Goal: Task Accomplishment & Management: Use online tool/utility

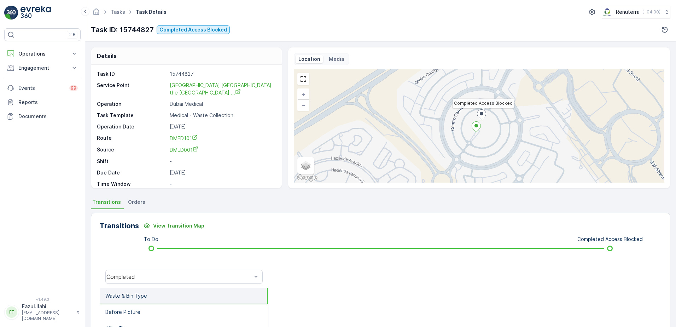
drag, startPoint x: 177, startPoint y: 23, endPoint x: 115, endPoint y: 129, distance: 122.8
drag, startPoint x: 115, startPoint y: 129, endPoint x: 20, endPoint y: 197, distance: 117.0
click at [20, 197] on div "⌘B Operations Insights Planning Routes & Tasks Cockpit Settings Engagement Insi…" at bounding box center [42, 158] width 76 height 260
click at [52, 75] on div "Operations Insights Planning Routes & Tasks Cockpit Settings Engagement Insight…" at bounding box center [42, 85] width 76 height 77
click at [64, 69] on p "Engagement" at bounding box center [42, 67] width 48 height 7
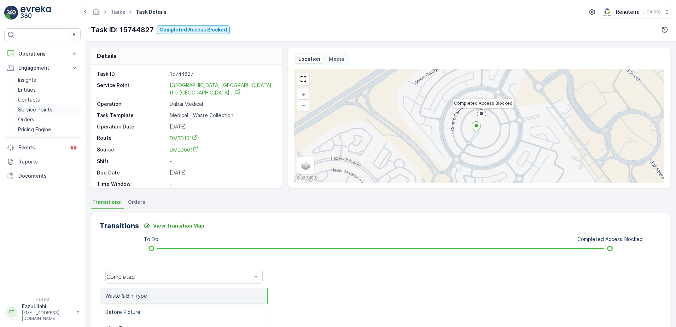
click at [50, 107] on p "Service Points" at bounding box center [35, 109] width 34 height 7
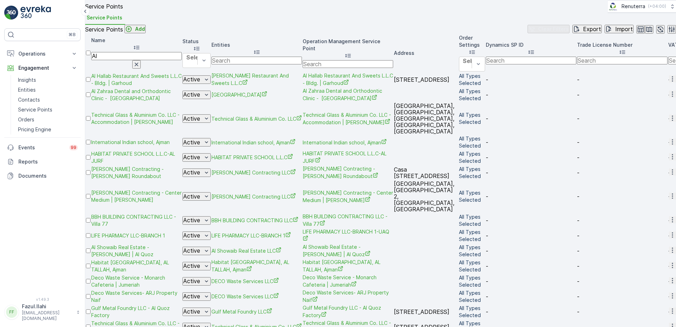
type input "Al"
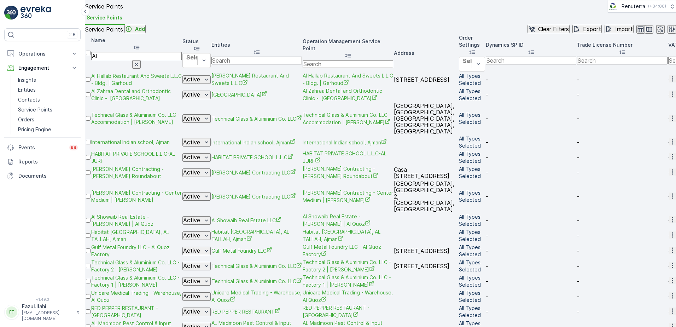
click at [157, 60] on input "Al" at bounding box center [136, 56] width 90 height 8
click at [141, 60] on input "Al" at bounding box center [136, 56] width 90 height 8
type input "Al Hurai"
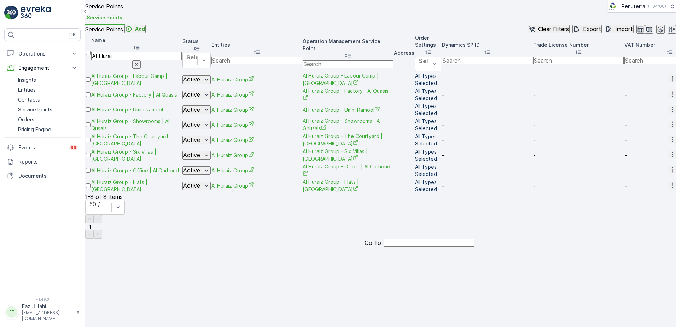
click at [669, 82] on icon "button" at bounding box center [672, 78] width 7 height 7
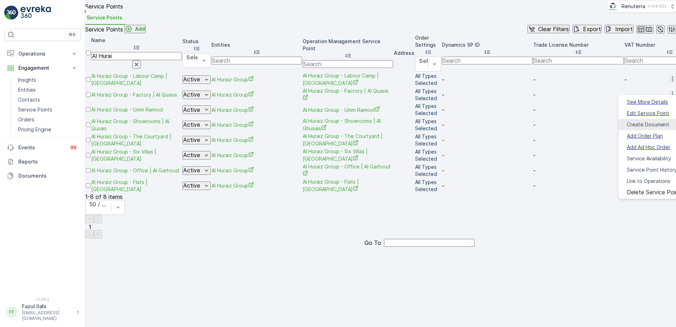
drag, startPoint x: 635, startPoint y: 121, endPoint x: 632, endPoint y: 114, distance: 7.9
click at [633, 114] on ul "See More Details Edit Service Point Create Document Add Order Plan Add Ad Hoc O…" at bounding box center [653, 147] width 71 height 104
click at [635, 121] on span "Create Document" at bounding box center [648, 124] width 42 height 7
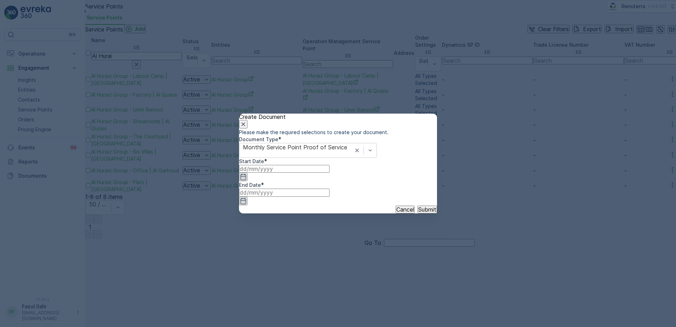
click at [322, 172] on input at bounding box center [284, 169] width 90 height 8
click at [261, 238] on icon "button" at bounding box center [257, 241] width 7 height 7
click at [330, 279] on div "1" at bounding box center [331, 282] width 2 height 6
click at [247, 197] on icon "button" at bounding box center [243, 200] width 7 height 7
click at [354, 238] on icon "button" at bounding box center [350, 241] width 7 height 7
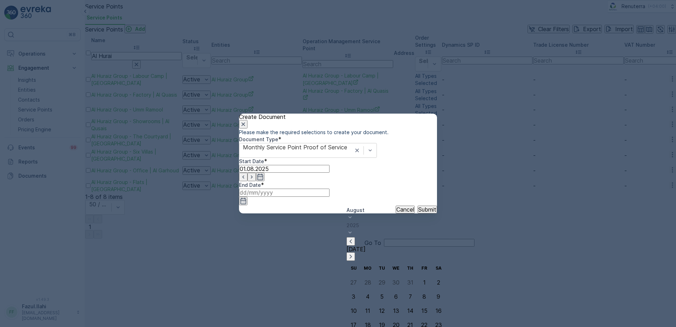
click at [418, 212] on p "Submit" at bounding box center [427, 209] width 18 height 6
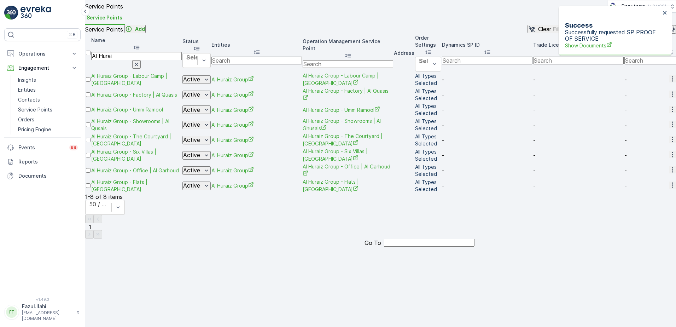
click at [604, 42] on span "Show Documents" at bounding box center [612, 45] width 95 height 7
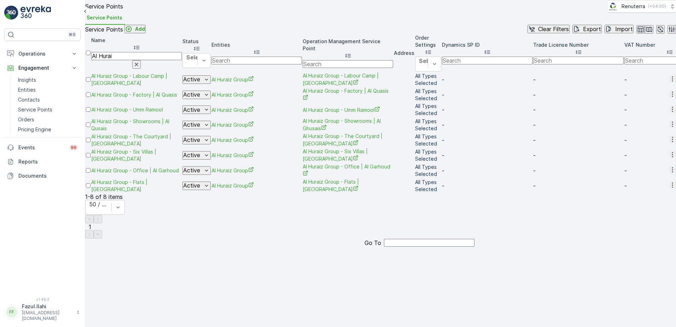
click at [672, 172] on icon "button" at bounding box center [672, 169] width 1 height 5
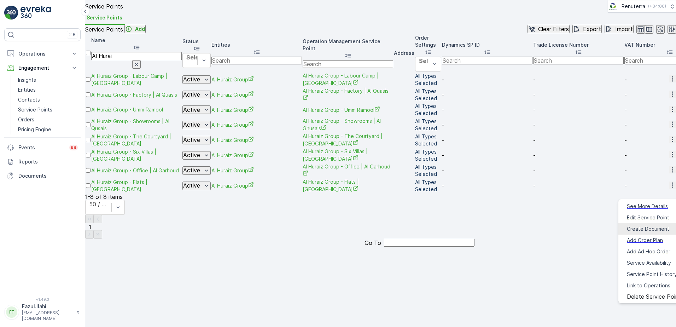
click at [636, 225] on span "Create Document" at bounding box center [648, 228] width 42 height 7
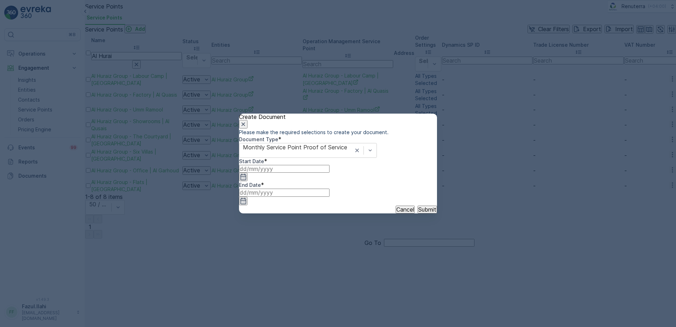
click at [246, 180] on icon "button" at bounding box center [243, 177] width 6 height 6
click at [258, 239] on icon "button" at bounding box center [257, 241] width 2 height 4
click at [330, 279] on div "1" at bounding box center [331, 282] width 2 height 6
click at [329, 196] on input at bounding box center [284, 192] width 90 height 8
click at [352, 239] on icon "button" at bounding box center [351, 241] width 2 height 4
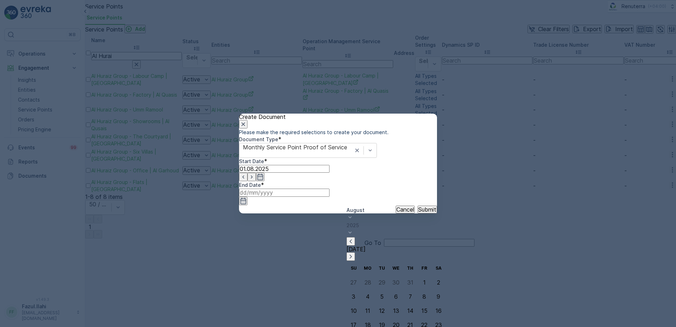
click at [423, 212] on p "Submit" at bounding box center [427, 209] width 18 height 6
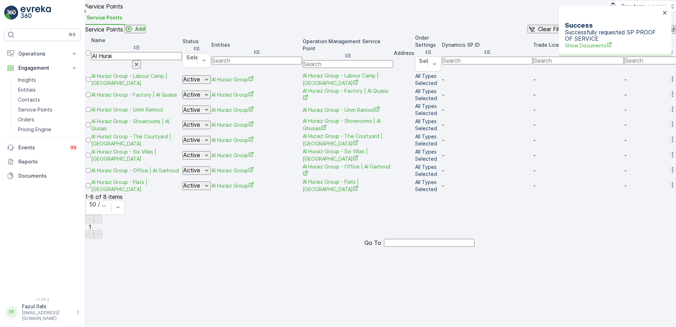
click at [592, 34] on p "Successfully requested SP PROOF OF SERVICE Show Documents" at bounding box center [612, 39] width 95 height 20
click at [596, 42] on span "Show Documents" at bounding box center [612, 45] width 95 height 7
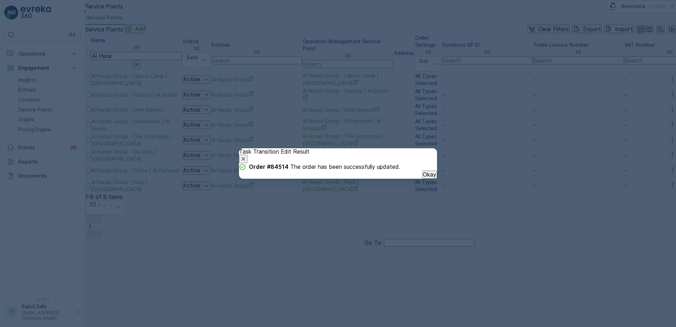
click at [423, 177] on p "Okay" at bounding box center [429, 174] width 13 height 6
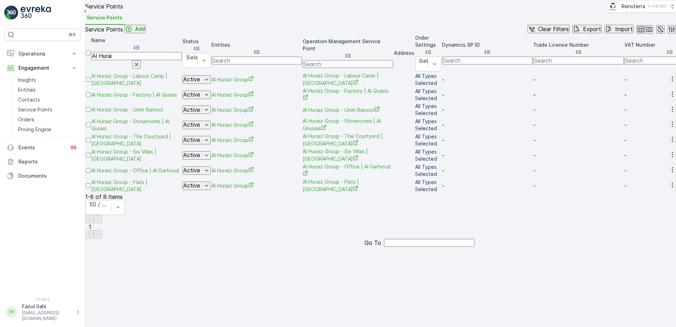
click at [669, 128] on icon "button" at bounding box center [672, 124] width 7 height 7
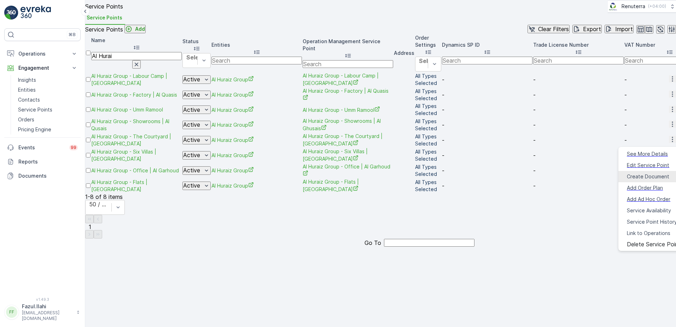
click at [636, 173] on span "Create Document" at bounding box center [648, 176] width 42 height 7
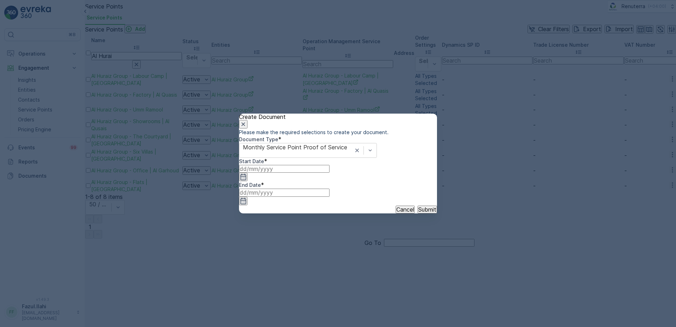
click at [246, 180] on icon "button" at bounding box center [243, 177] width 6 height 6
click at [261, 238] on icon "button" at bounding box center [257, 241] width 7 height 7
click at [330, 279] on div "1" at bounding box center [331, 282] width 2 height 6
click at [246, 198] on icon "button" at bounding box center [243, 201] width 6 height 6
click at [354, 238] on icon "button" at bounding box center [350, 241] width 7 height 7
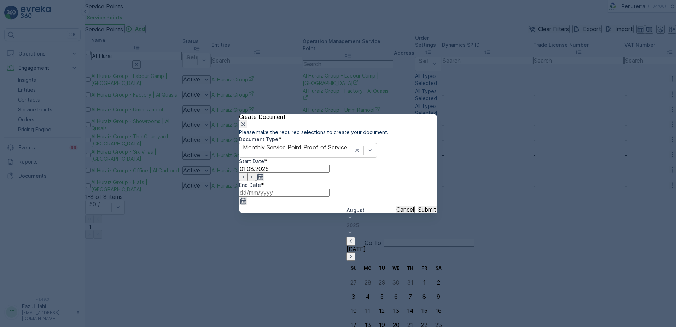
click at [418, 212] on p "Submit" at bounding box center [427, 209] width 18 height 6
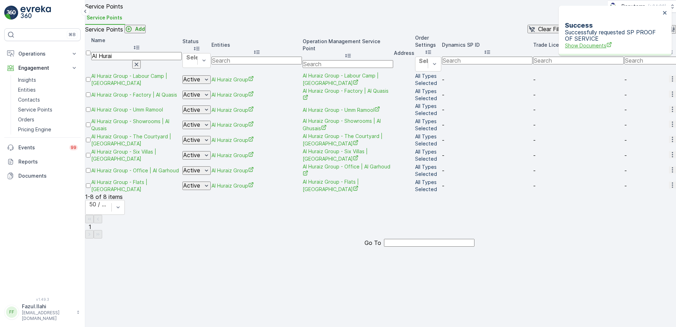
click at [603, 42] on span "Show Documents" at bounding box center [612, 45] width 95 height 7
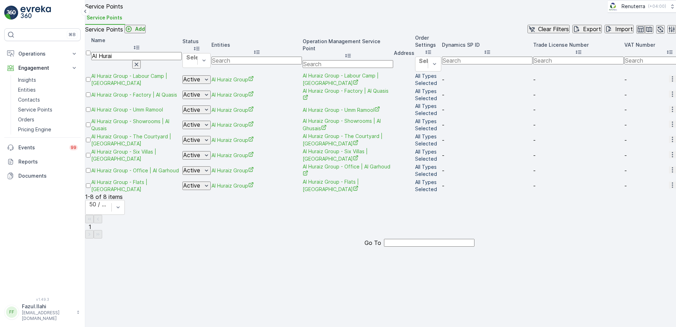
click at [669, 158] on icon "button" at bounding box center [672, 154] width 7 height 7
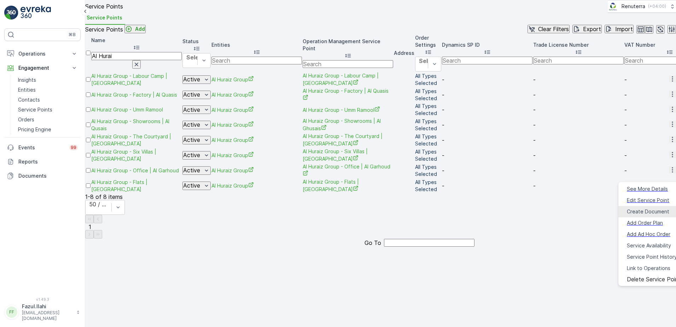
click at [636, 208] on span "Create Document" at bounding box center [648, 211] width 42 height 7
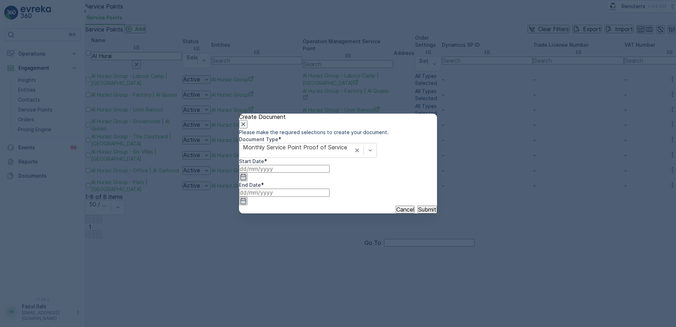
click at [247, 180] on icon "button" at bounding box center [243, 176] width 7 height 7
click at [261, 238] on icon "button" at bounding box center [257, 241] width 7 height 7
click at [330, 279] on div "1" at bounding box center [331, 282] width 2 height 6
drag, startPoint x: 422, startPoint y: 194, endPoint x: 420, endPoint y: 197, distance: 3.6
click at [247, 197] on icon "button" at bounding box center [243, 200] width 7 height 7
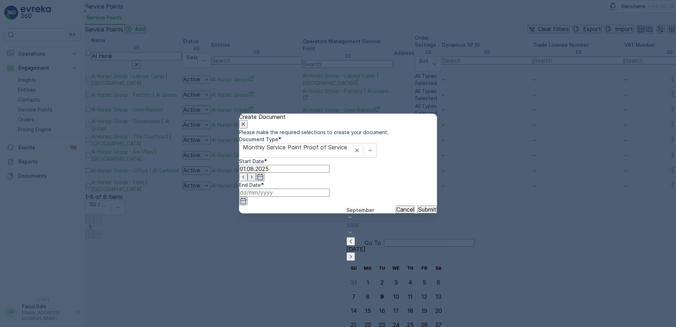
click at [352, 239] on icon "button" at bounding box center [351, 241] width 2 height 4
click at [423, 212] on p "Submit" at bounding box center [427, 209] width 18 height 6
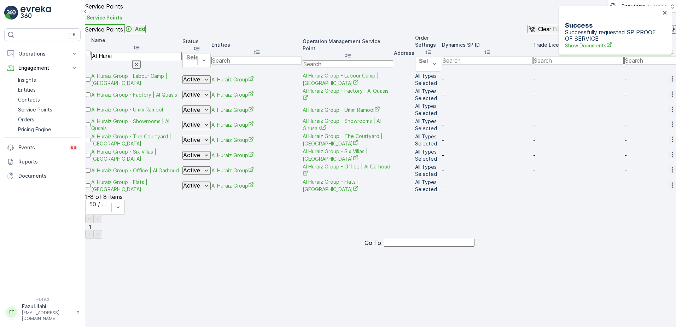
click at [598, 42] on span "Show Documents" at bounding box center [612, 45] width 95 height 7
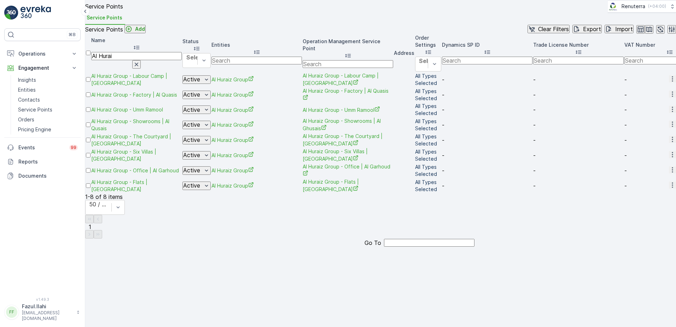
click at [669, 143] on icon "button" at bounding box center [672, 139] width 7 height 7
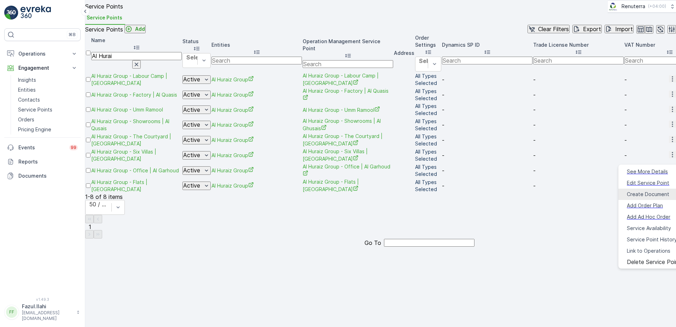
click at [647, 191] on span "Create Document" at bounding box center [648, 194] width 42 height 7
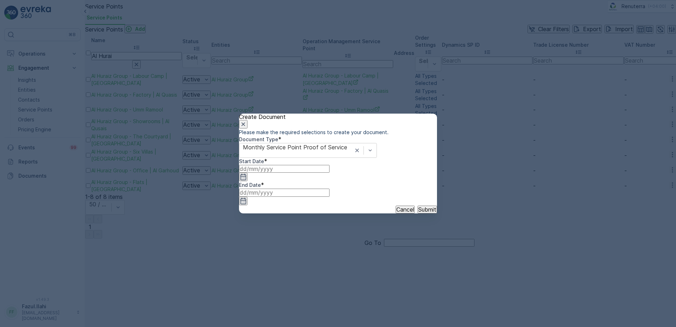
click at [329, 172] on input at bounding box center [284, 169] width 90 height 8
click at [258, 239] on icon "button" at bounding box center [257, 241] width 2 height 4
click at [330, 279] on div "1" at bounding box center [331, 282] width 2 height 6
click at [247, 197] on icon "button" at bounding box center [243, 200] width 7 height 7
click at [354, 238] on icon "button" at bounding box center [350, 241] width 7 height 7
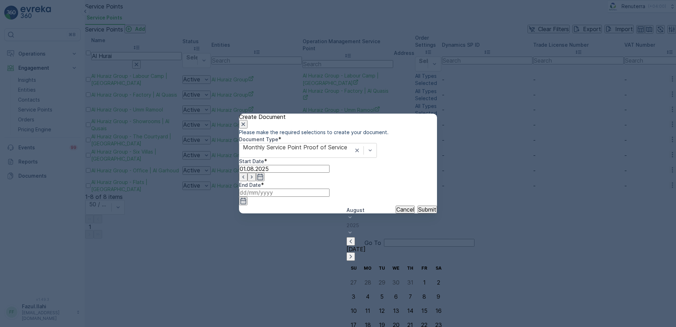
click at [418, 212] on p "Submit" at bounding box center [427, 209] width 18 height 6
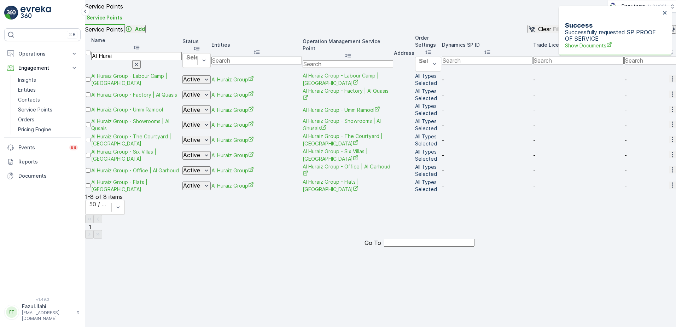
click at [583, 42] on span "Show Documents" at bounding box center [612, 45] width 95 height 7
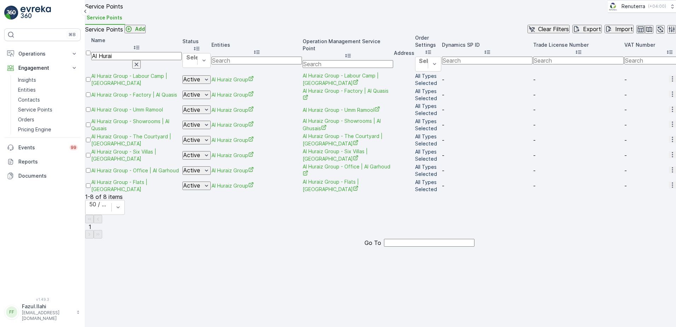
click at [252, 246] on div "Service Points Add Clear Filters Export Import Name Al Hurai Status Select Enti…" at bounding box center [380, 136] width 591 height 222
click at [669, 113] on icon "button" at bounding box center [672, 109] width 7 height 7
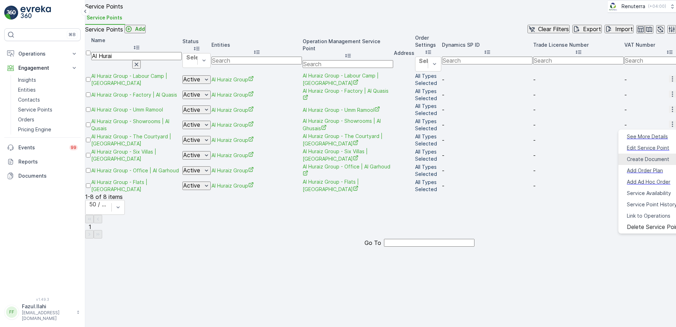
click at [641, 156] on span "Create Document" at bounding box center [648, 159] width 42 height 7
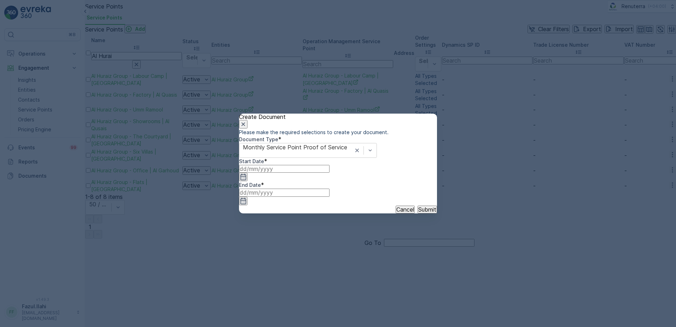
click at [247, 180] on icon "button" at bounding box center [243, 176] width 7 height 7
click at [261, 238] on icon "button" at bounding box center [257, 241] width 7 height 7
click at [330, 279] on div "1" at bounding box center [331, 282] width 2 height 6
click at [329, 192] on input at bounding box center [284, 192] width 90 height 8
click at [354, 238] on icon "button" at bounding box center [350, 241] width 7 height 7
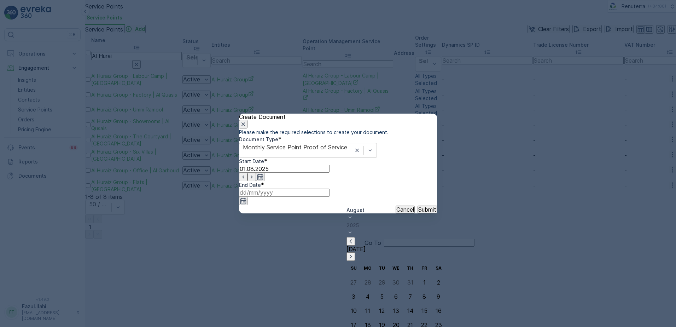
click at [423, 212] on p "Submit" at bounding box center [427, 209] width 18 height 6
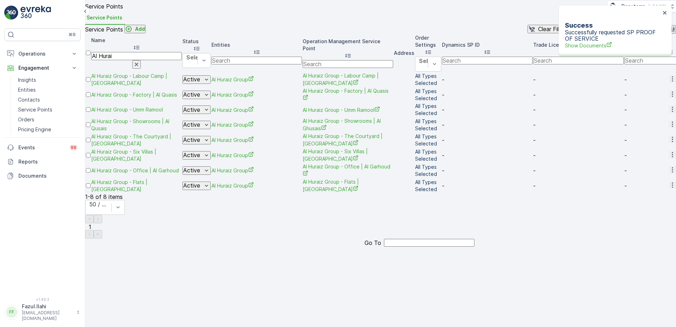
click at [592, 43] on div "Success Successfully requested SP PROOF OF SERVICE Show Documents" at bounding box center [613, 30] width 100 height 41
click at [594, 42] on span "Show Documents" at bounding box center [612, 45] width 95 height 7
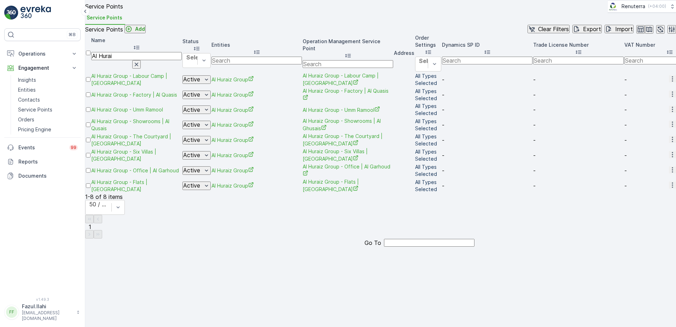
click at [145, 60] on input "Al Hurai" at bounding box center [136, 56] width 90 height 8
type input "A"
click at [137, 60] on input "A" at bounding box center [136, 56] width 90 height 8
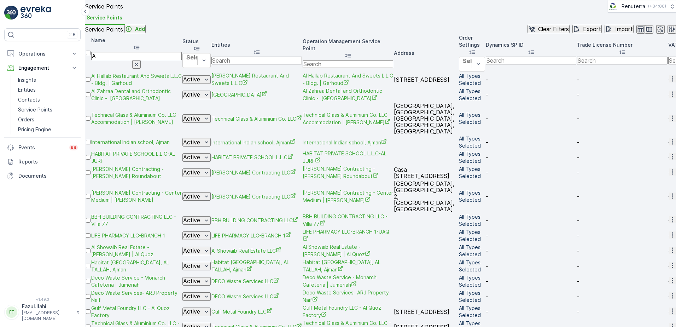
click at [150, 60] on input "A" at bounding box center [136, 56] width 90 height 8
type input "Al"
click at [140, 60] on input "Al" at bounding box center [136, 56] width 90 height 8
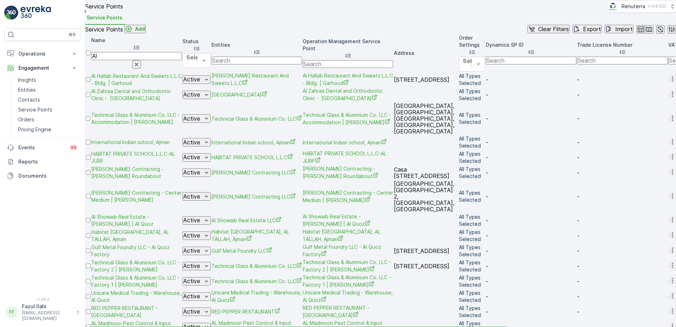
click at [145, 60] on input "Al" at bounding box center [136, 56] width 90 height 8
type input "Al A"
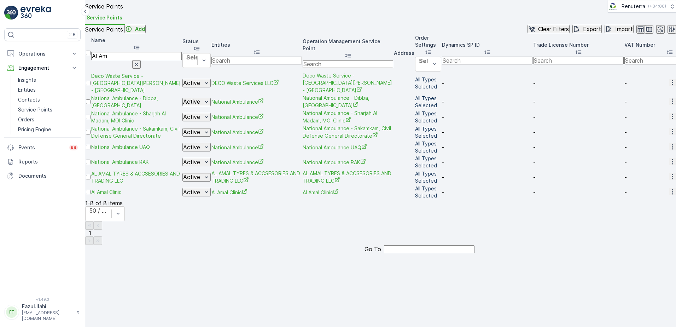
click at [669, 180] on icon "button" at bounding box center [672, 176] width 7 height 7
click at [637, 249] on span "Create Document" at bounding box center [648, 252] width 42 height 7
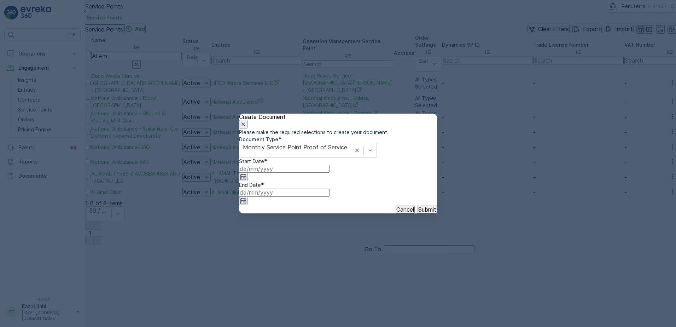
click at [323, 172] on input at bounding box center [284, 169] width 90 height 8
click at [258, 239] on icon "button" at bounding box center [257, 241] width 2 height 4
click at [330, 279] on div "1" at bounding box center [331, 282] width 2 height 6
click at [247, 197] on icon "button" at bounding box center [243, 200] width 7 height 7
click at [352, 239] on icon "button" at bounding box center [351, 241] width 2 height 4
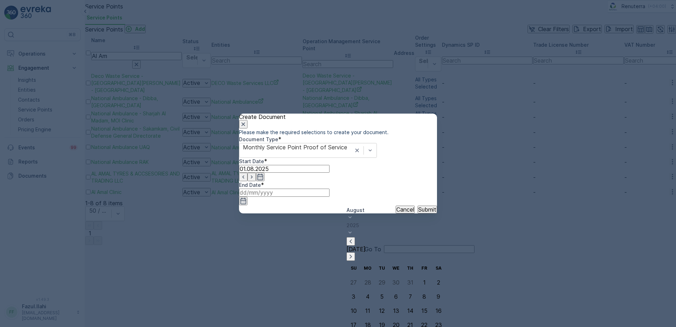
click at [420, 212] on p "Submit" at bounding box center [427, 209] width 18 height 6
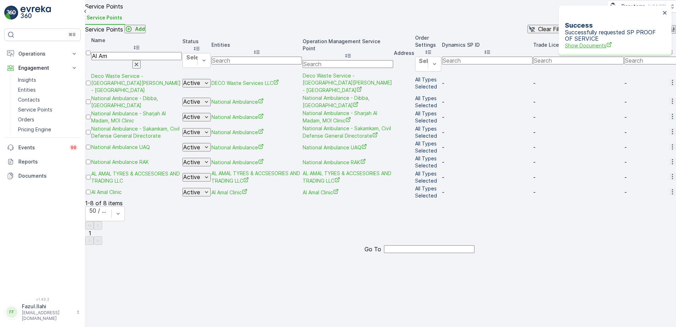
click at [601, 42] on span "Show Documents" at bounding box center [612, 45] width 95 height 7
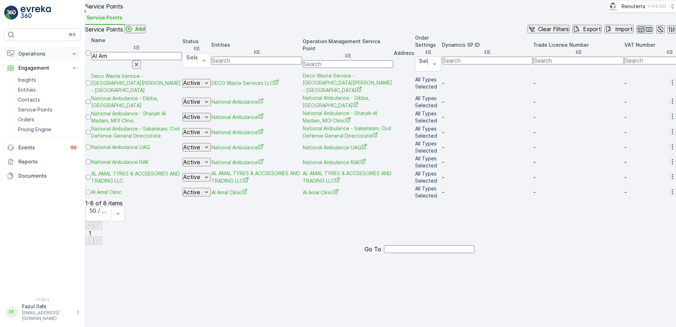
click at [48, 51] on p "Operations" at bounding box center [42, 53] width 48 height 7
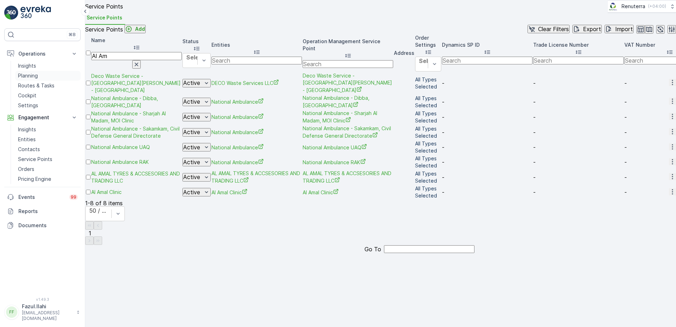
click at [37, 77] on p "Planning" at bounding box center [28, 75] width 20 height 7
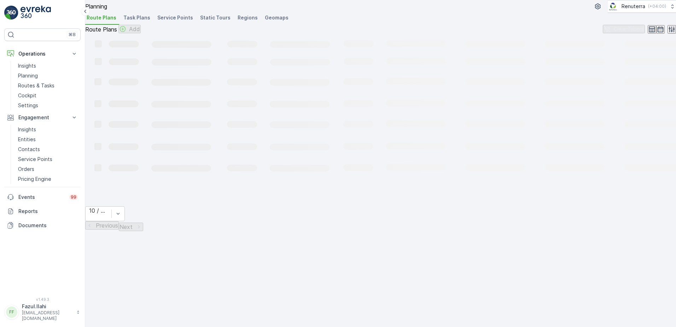
click at [183, 22] on li "Service Points" at bounding box center [176, 19] width 40 height 12
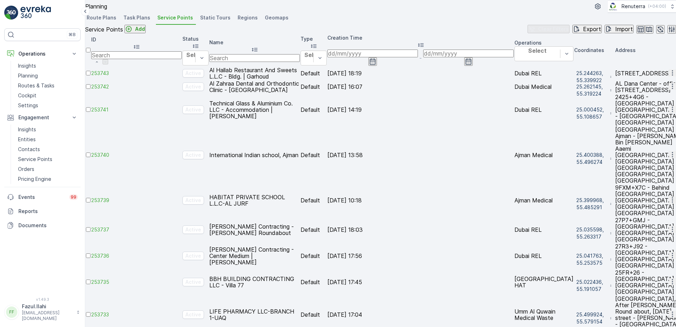
click at [297, 62] on input "text" at bounding box center [254, 58] width 90 height 8
type input "a"
click at [299, 57] on input "a" at bounding box center [254, 53] width 90 height 8
type input "al"
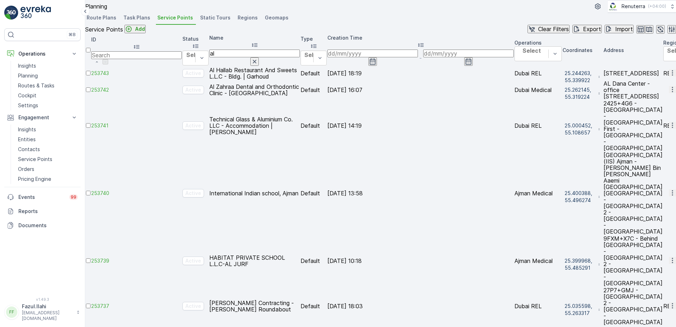
click at [300, 57] on input "al" at bounding box center [254, 53] width 90 height 8
type input "al"
drag, startPoint x: 303, startPoint y: 74, endPoint x: 309, endPoint y: 74, distance: 5.7
click at [300, 57] on input "al" at bounding box center [254, 53] width 90 height 8
type input "al am"
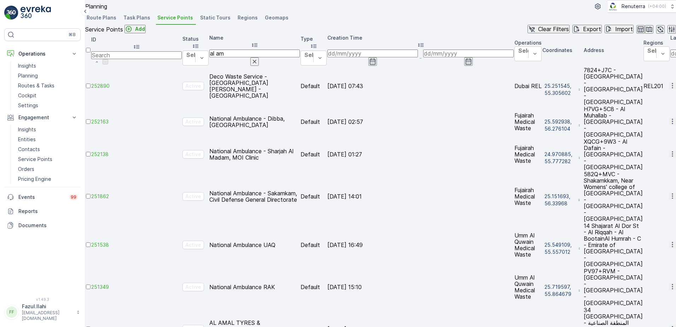
click at [124, 325] on span "248958" at bounding box center [136, 328] width 90 height 7
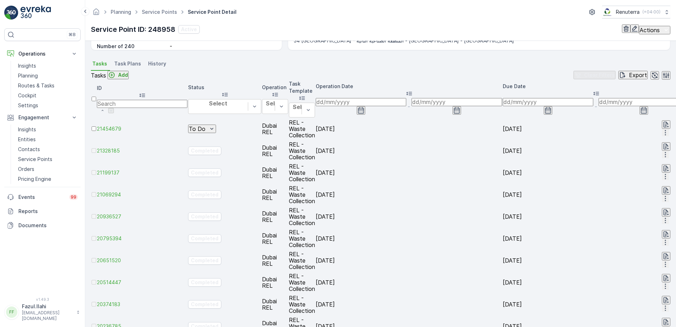
scroll to position [177, 0]
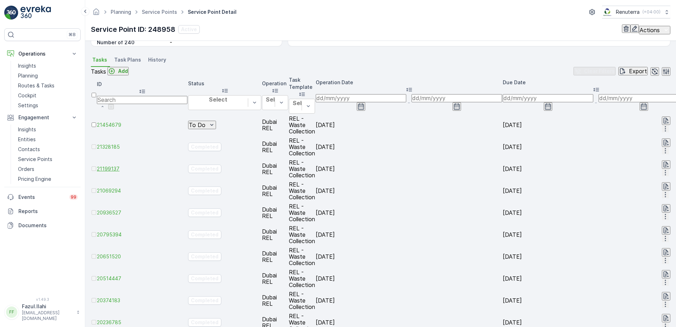
click at [125, 165] on span "21199137" at bounding box center [142, 168] width 90 height 7
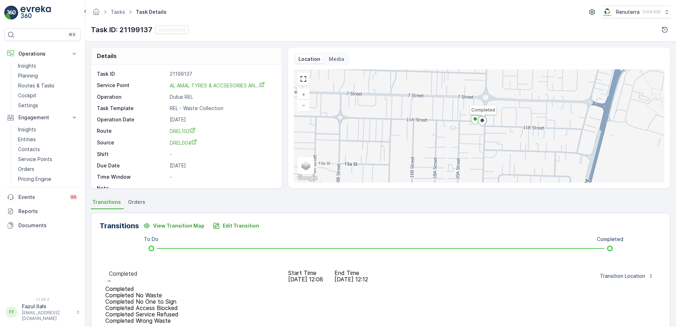
click at [178, 285] on div "Completed" at bounding box center [141, 288] width 73 height 6
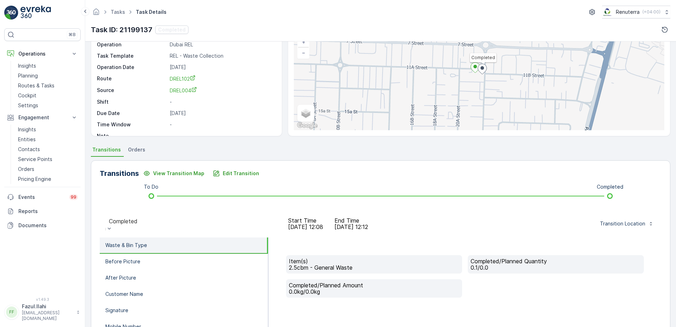
scroll to position [119, 0]
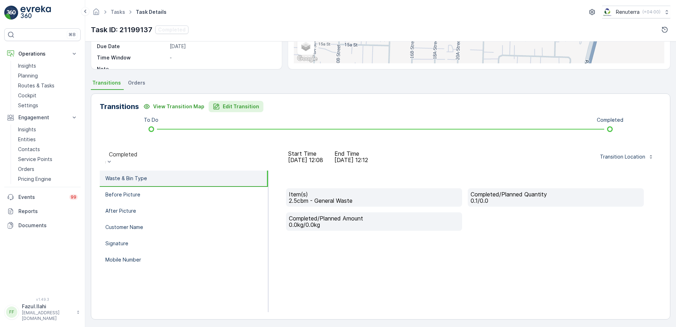
click at [229, 109] on p "Edit Transition" at bounding box center [241, 106] width 36 height 7
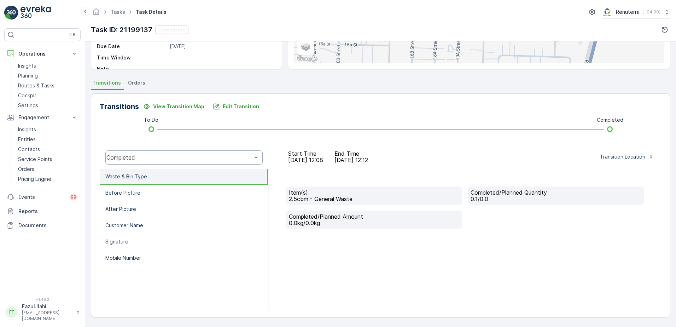
scroll to position [1, 0]
type Quantity "0"
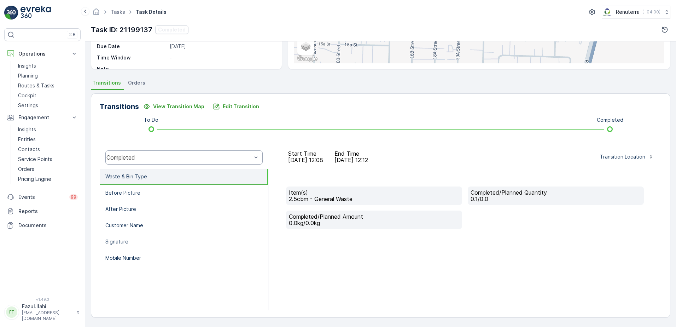
type Quantity "1"
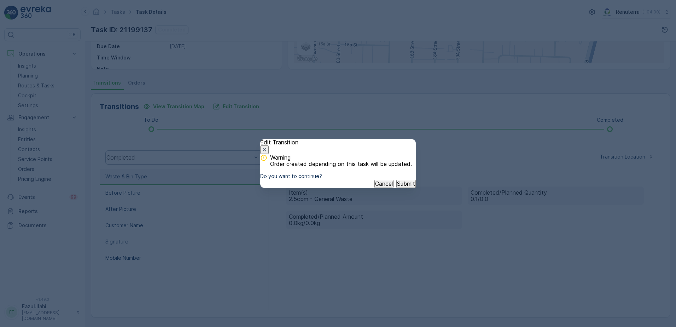
click at [399, 187] on p "Submit" at bounding box center [406, 183] width 18 height 6
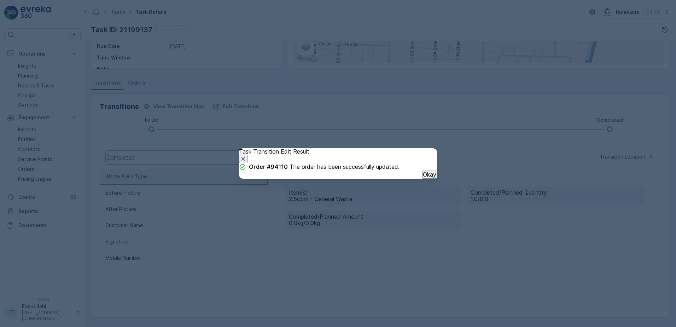
click at [423, 177] on p "Okay" at bounding box center [429, 174] width 13 height 6
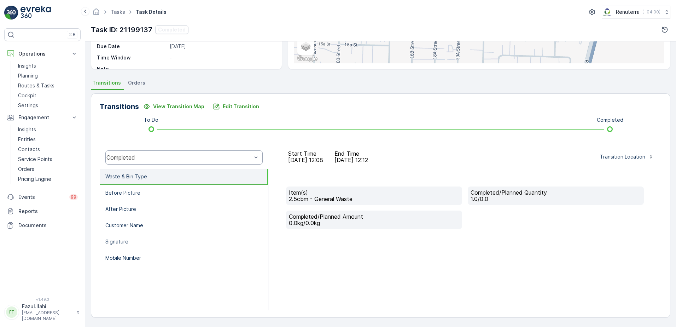
click at [387, 239] on div "Item(s) 2.5cbm - General Waste Completed/Planned Quantity 1.0/0.0 Completed/Pla…" at bounding box center [464, 239] width 393 height 141
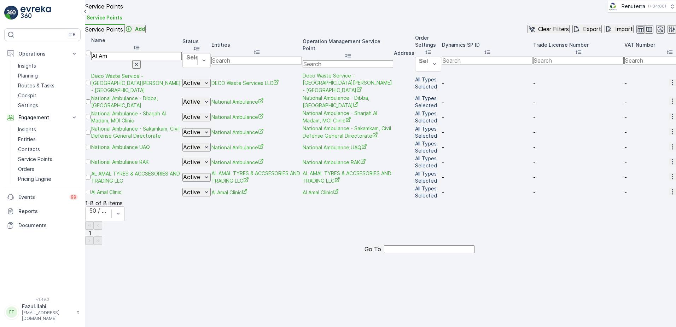
click at [669, 180] on button "button" at bounding box center [672, 176] width 7 height 7
click at [642, 249] on span "Create Document" at bounding box center [648, 252] width 42 height 7
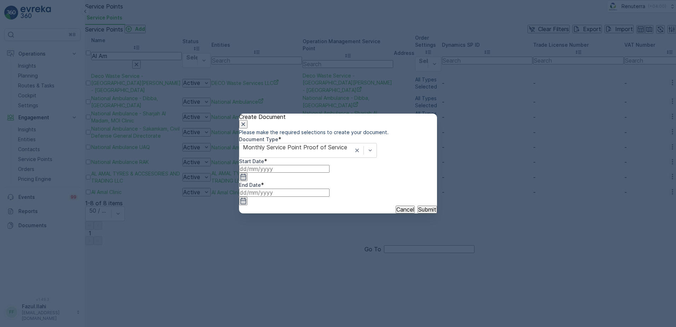
click at [329, 181] on div "Start Date *" at bounding box center [338, 170] width 198 height 24
click at [247, 180] on icon "button" at bounding box center [243, 176] width 7 height 7
click at [261, 238] on icon "button" at bounding box center [257, 241] width 7 height 7
click at [330, 279] on div "1" at bounding box center [331, 282] width 2 height 6
click at [246, 198] on icon "button" at bounding box center [243, 201] width 6 height 6
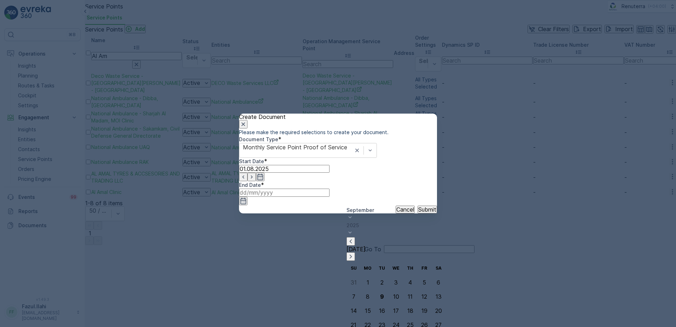
click at [354, 238] on icon "button" at bounding box center [350, 241] width 7 height 7
click at [422, 212] on p "Submit" at bounding box center [427, 209] width 18 height 6
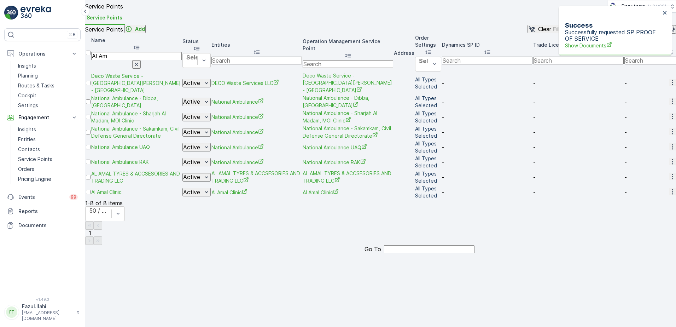
click at [598, 42] on span "Show Documents" at bounding box center [612, 45] width 95 height 7
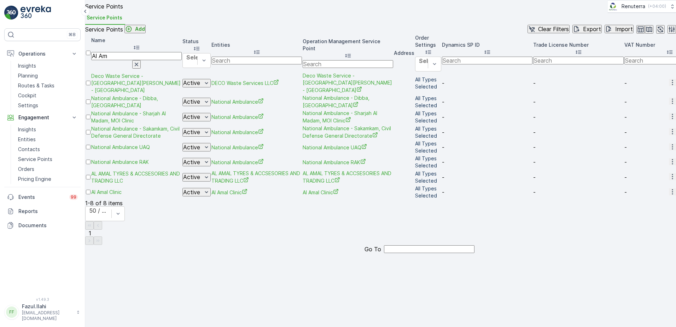
click at [144, 60] on input "Al Am" at bounding box center [136, 56] width 90 height 8
type input "Al"
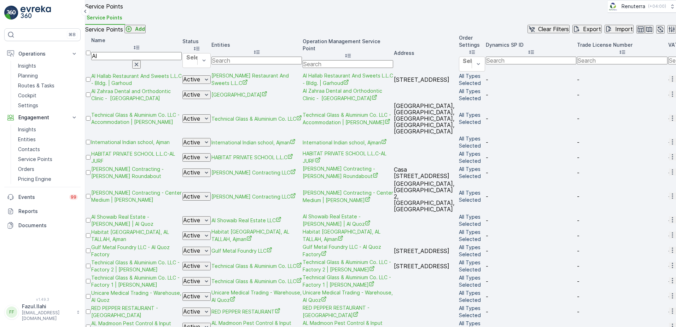
type input "Al"
drag, startPoint x: 144, startPoint y: 75, endPoint x: 139, endPoint y: 99, distance: 24.8
click at [142, 60] on input "Al" at bounding box center [136, 56] width 90 height 8
type input "Al avon"
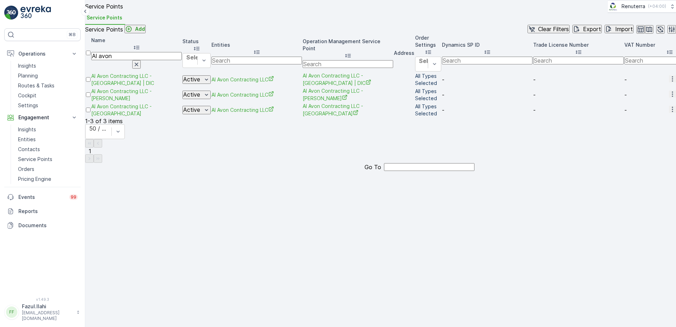
click at [669, 82] on icon "button" at bounding box center [672, 78] width 7 height 7
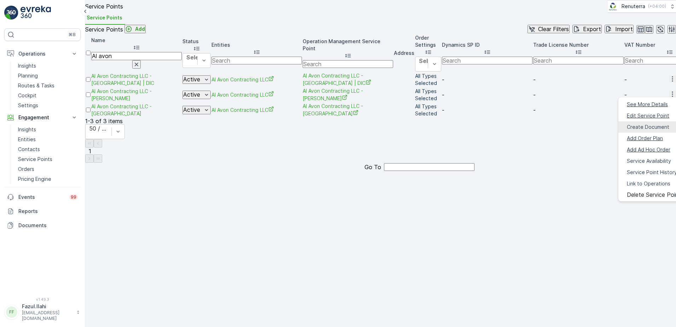
click at [646, 123] on span "Create Document" at bounding box center [648, 126] width 42 height 7
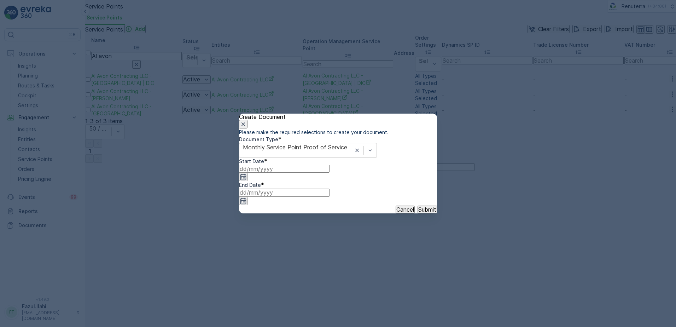
click at [246, 180] on icon "button" at bounding box center [243, 177] width 6 height 6
click at [261, 238] on icon "button" at bounding box center [257, 241] width 7 height 7
click at [330, 279] on div "1" at bounding box center [331, 282] width 2 height 6
click at [247, 197] on icon "button" at bounding box center [243, 200] width 7 height 7
click at [354, 238] on icon "button" at bounding box center [350, 241] width 7 height 7
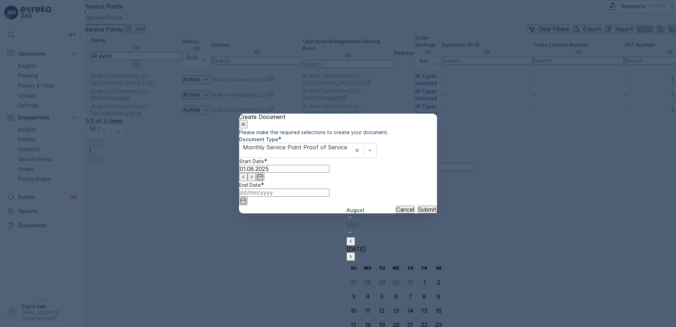
click at [418, 212] on p "Submit" at bounding box center [427, 209] width 18 height 6
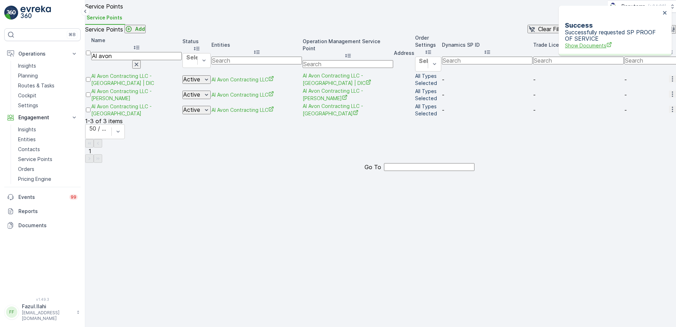
click at [604, 42] on span "Show Documents" at bounding box center [612, 45] width 95 height 7
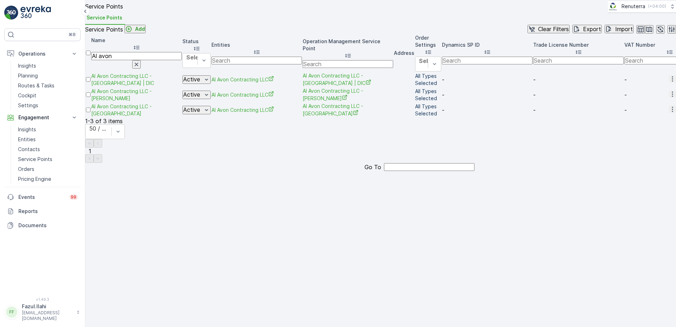
click at [669, 98] on icon "button" at bounding box center [672, 93] width 7 height 7
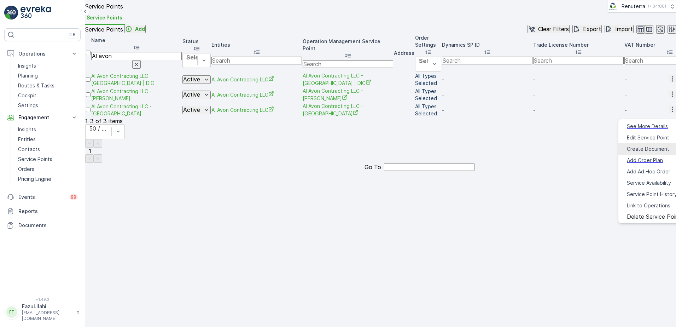
click at [642, 146] on span "Create Document" at bounding box center [648, 148] width 42 height 7
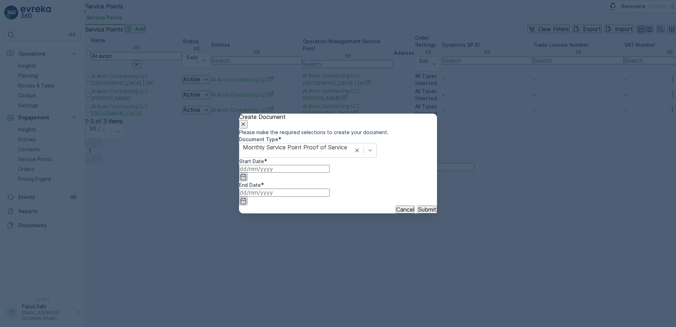
drag, startPoint x: 328, startPoint y: 189, endPoint x: 333, endPoint y: 199, distance: 11.9
click at [326, 172] on input at bounding box center [284, 169] width 90 height 8
click at [261, 238] on icon "button" at bounding box center [257, 241] width 7 height 7
click at [330, 279] on div "1" at bounding box center [331, 282] width 2 height 6
click at [329, 196] on input at bounding box center [284, 192] width 90 height 8
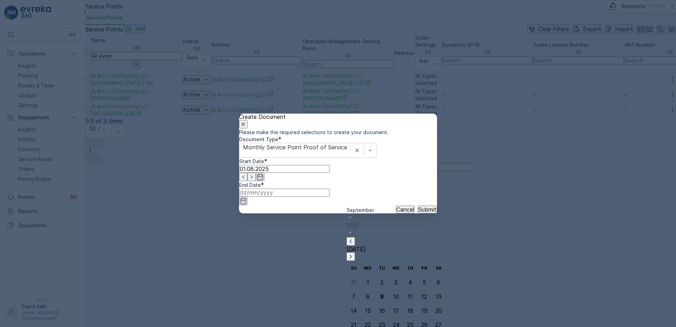
click at [354, 238] on icon "button" at bounding box center [350, 241] width 7 height 7
drag, startPoint x: 353, startPoint y: 310, endPoint x: 368, endPoint y: 289, distance: 26.1
drag, startPoint x: 411, startPoint y: 229, endPoint x: 415, endPoint y: 222, distance: 7.9
click at [411, 213] on div "Cancel Submit" at bounding box center [338, 209] width 198 height 8
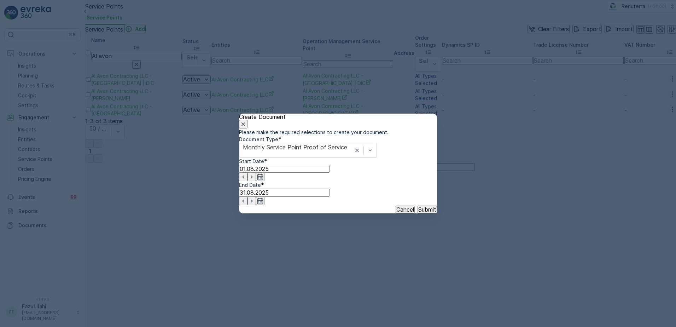
click at [418, 212] on p "Submit" at bounding box center [427, 209] width 18 height 6
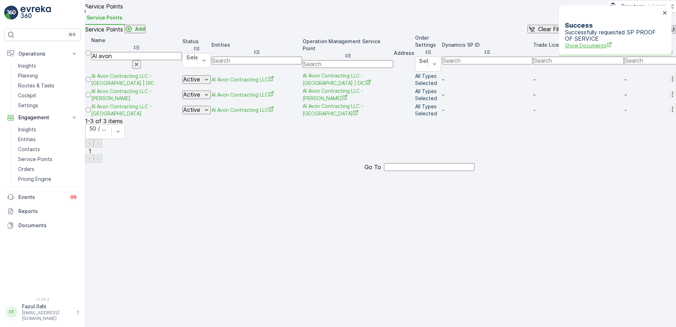
click at [603, 42] on span "Show Documents" at bounding box center [612, 45] width 95 height 7
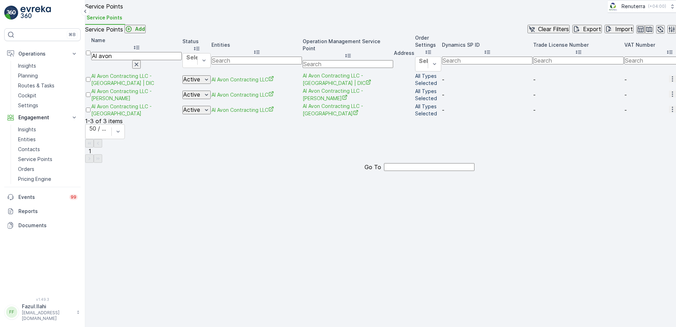
click at [669, 113] on icon "button" at bounding box center [672, 109] width 7 height 7
click at [643, 167] on span "Create Document" at bounding box center [648, 170] width 42 height 7
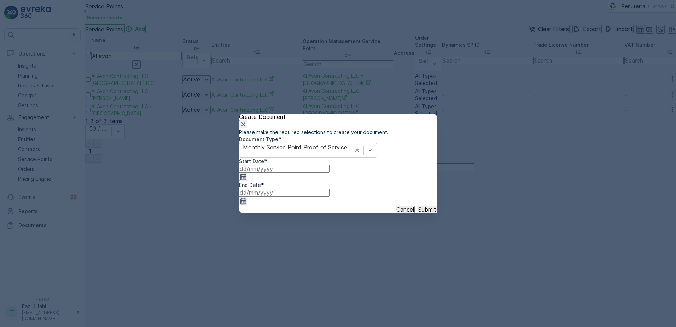
click at [246, 180] on icon "button" at bounding box center [243, 177] width 6 height 6
click at [261, 238] on icon "button" at bounding box center [257, 241] width 7 height 7
click at [330, 279] on div "1" at bounding box center [331, 282] width 2 height 6
click at [329, 192] on input at bounding box center [284, 192] width 90 height 8
click at [354, 238] on icon "button" at bounding box center [350, 241] width 7 height 7
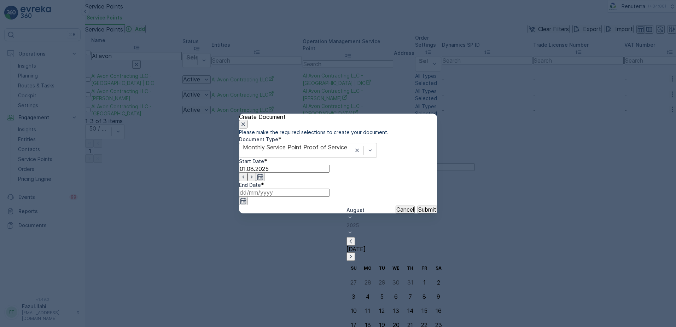
click at [418, 212] on p "Submit" at bounding box center [427, 209] width 18 height 6
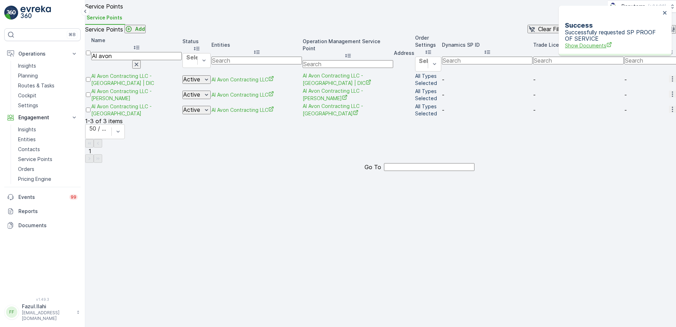
click at [604, 42] on span "Show Documents" at bounding box center [612, 45] width 95 height 7
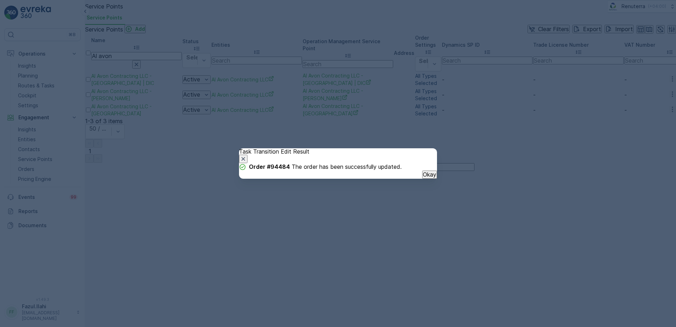
click at [428, 178] on button "Okay" at bounding box center [429, 174] width 15 height 8
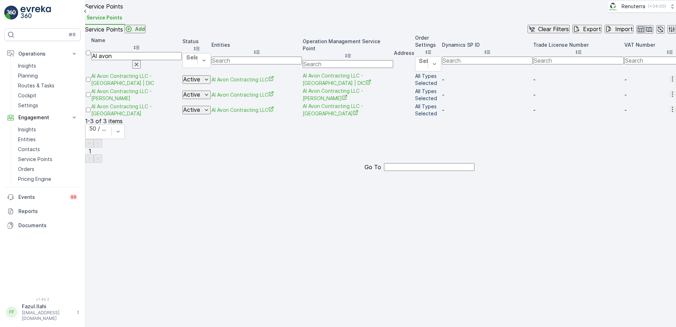
click at [150, 60] on input "Al avon" at bounding box center [136, 56] width 90 height 8
type input "Al Biraa"
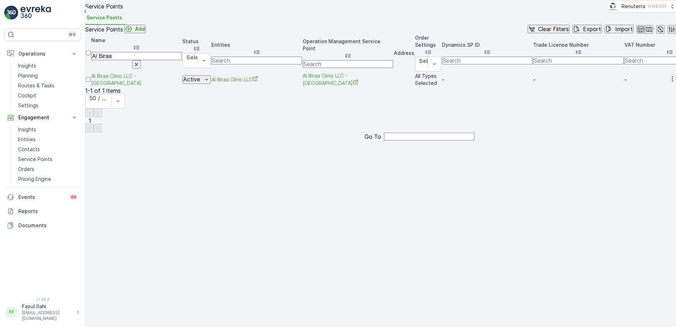
click at [669, 82] on icon "button" at bounding box center [672, 78] width 7 height 7
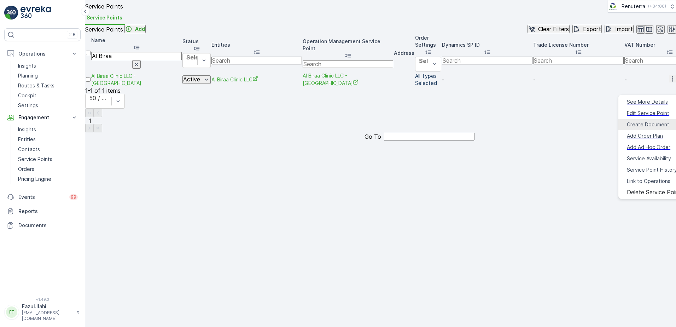
click at [634, 121] on span "Create Document" at bounding box center [648, 124] width 42 height 7
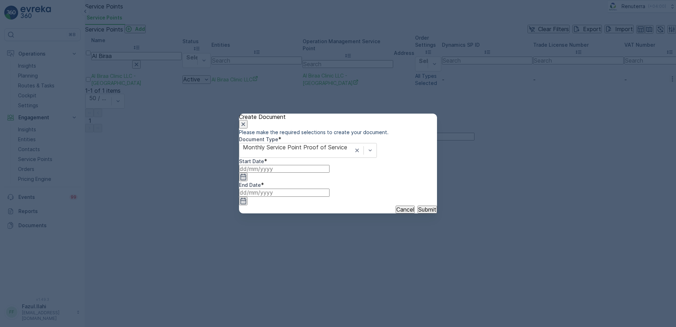
click at [247, 180] on icon "button" at bounding box center [243, 176] width 7 height 7
click at [261, 238] on icon "button" at bounding box center [257, 241] width 7 height 7
click at [330, 279] on div "1" at bounding box center [331, 282] width 2 height 6
click at [247, 197] on icon "button" at bounding box center [243, 200] width 7 height 7
click at [353, 229] on icon at bounding box center [349, 232] width 7 height 7
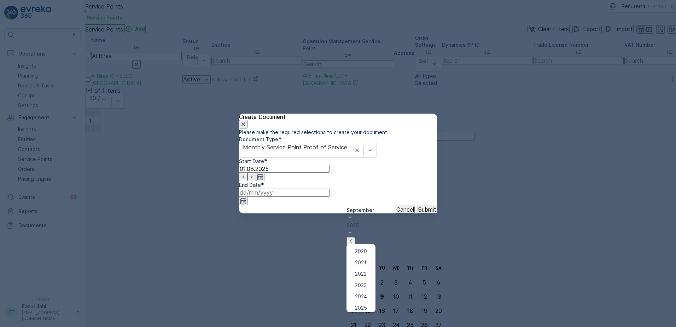
click at [411, 237] on div "Today" at bounding box center [395, 249] width 99 height 24
click at [354, 238] on icon "button" at bounding box center [350, 241] width 7 height 7
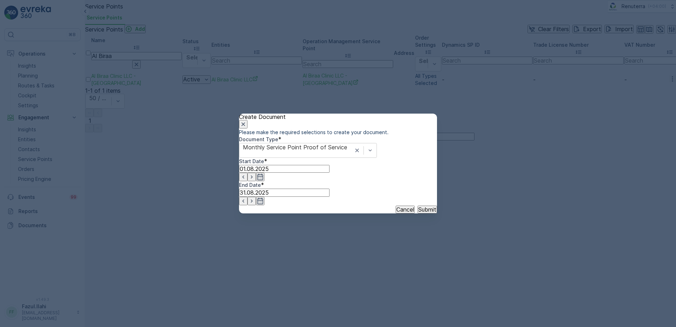
click at [419, 212] on p "Submit" at bounding box center [427, 209] width 18 height 6
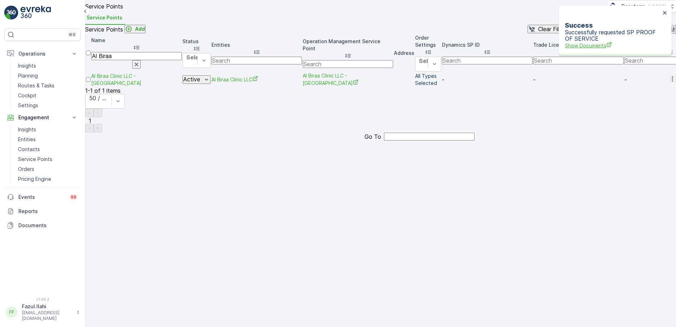
click at [603, 42] on span "Show Documents" at bounding box center [612, 45] width 95 height 7
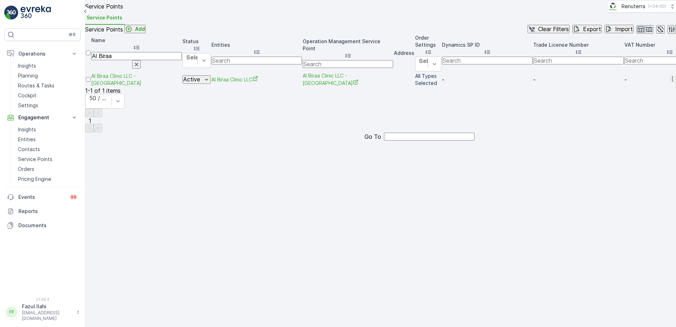
click at [152, 60] on input "Al Biraa" at bounding box center [136, 56] width 90 height 8
type input "Al sert"
click at [152, 60] on input "Al sert" at bounding box center [136, 56] width 90 height 8
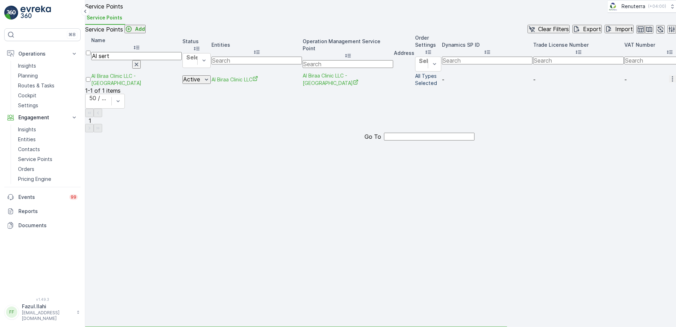
type input "Al ser"
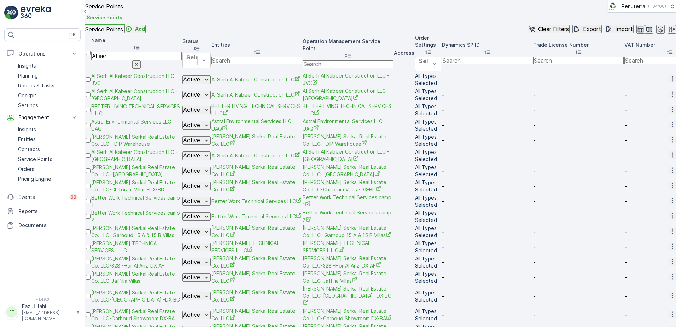
click at [152, 60] on input "Al ser" at bounding box center [136, 56] width 90 height 8
type input "Al serh"
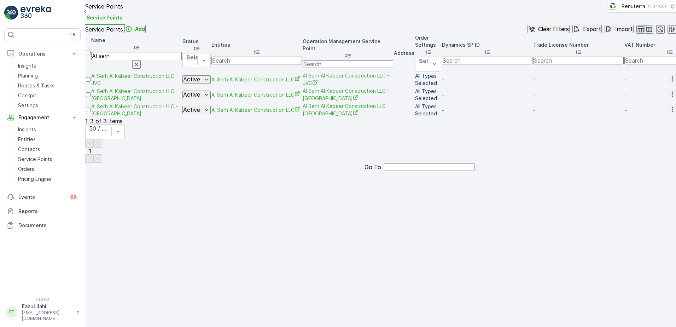
click at [669, 98] on icon "button" at bounding box center [672, 93] width 7 height 7
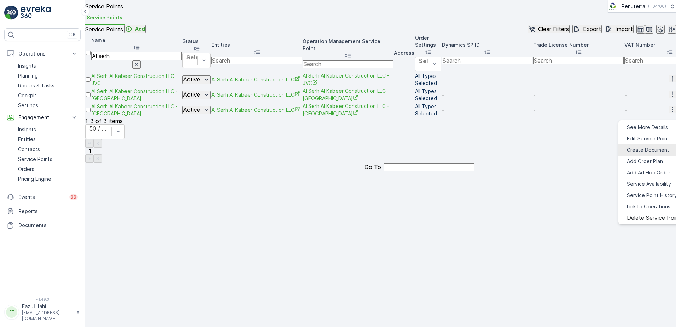
click at [637, 149] on span "Create Document" at bounding box center [648, 149] width 42 height 7
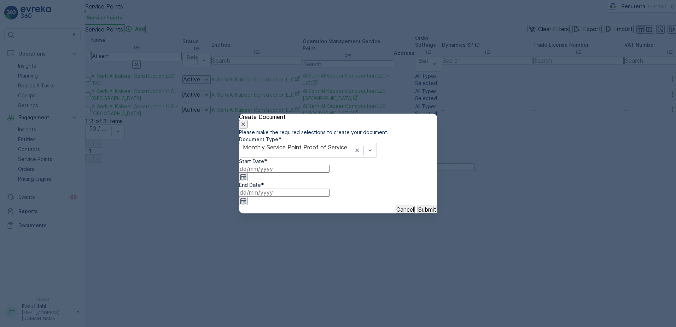
click at [329, 172] on input at bounding box center [284, 169] width 90 height 8
click at [258, 239] on icon "button" at bounding box center [257, 241] width 2 height 4
click at [330, 279] on div "1" at bounding box center [331, 282] width 2 height 6
click at [247, 197] on icon "button" at bounding box center [243, 200] width 7 height 7
click at [354, 238] on icon "button" at bounding box center [350, 241] width 7 height 7
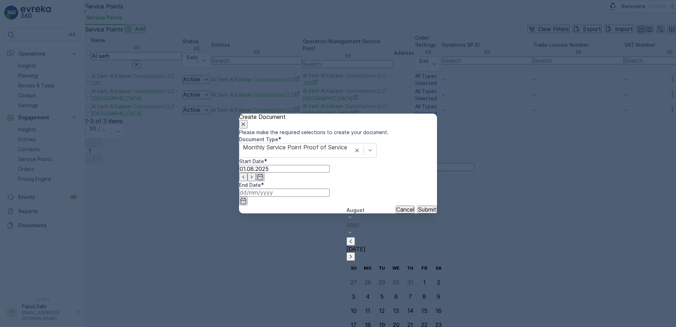
click at [418, 212] on p "Submit" at bounding box center [427, 209] width 18 height 6
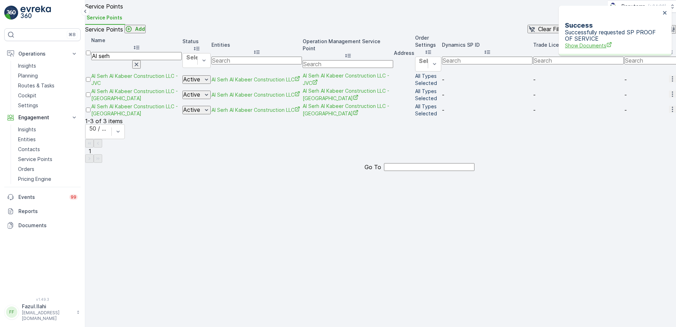
click at [597, 42] on span "Show Documents" at bounding box center [612, 45] width 95 height 7
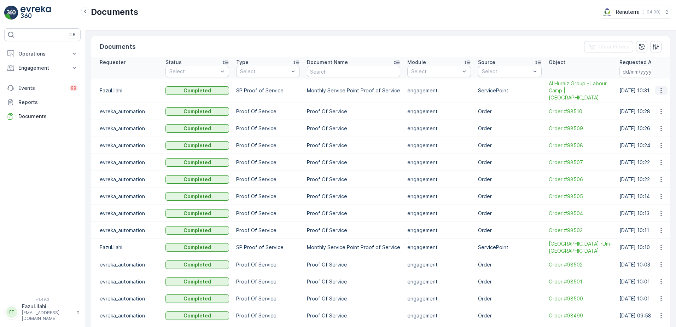
click at [660, 87] on icon "button" at bounding box center [660, 90] width 7 height 7
click at [651, 96] on span "See Details" at bounding box center [663, 98] width 27 height 7
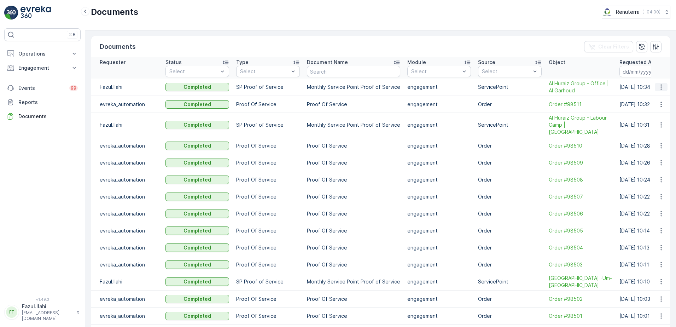
click at [660, 86] on icon "button" at bounding box center [660, 86] width 7 height 7
click at [652, 100] on span "See Details" at bounding box center [663, 98] width 27 height 7
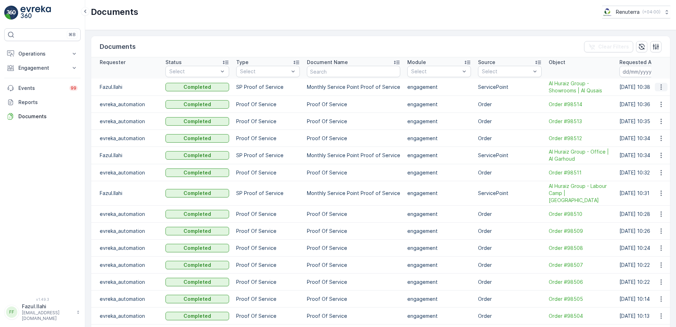
click at [660, 88] on icon "button" at bounding box center [660, 86] width 7 height 7
click at [650, 99] on span "See Details" at bounding box center [658, 97] width 27 height 7
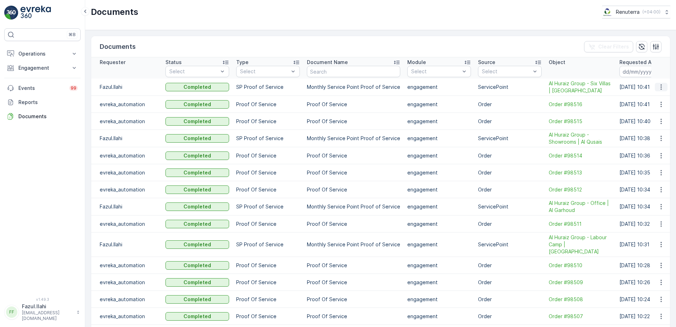
click at [658, 87] on icon "button" at bounding box center [660, 86] width 7 height 7
click at [656, 99] on span "See Details" at bounding box center [658, 97] width 27 height 7
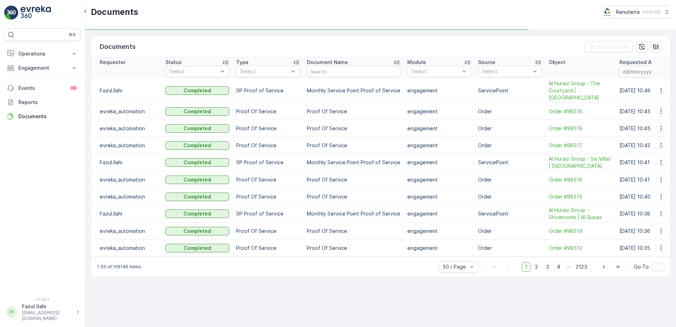
click at [661, 87] on icon "button" at bounding box center [660, 90] width 7 height 7
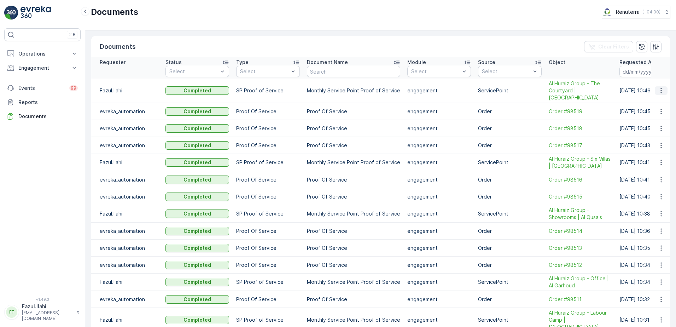
click at [660, 87] on icon "button" at bounding box center [660, 90] width 7 height 7
click at [654, 97] on span "See Details" at bounding box center [658, 97] width 27 height 7
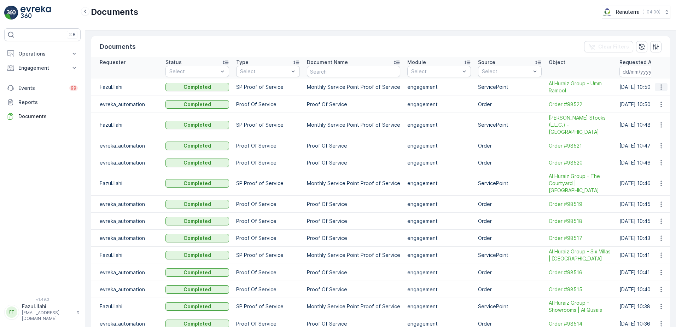
click at [661, 88] on icon "button" at bounding box center [660, 86] width 7 height 7
click at [656, 99] on span "See Details" at bounding box center [658, 97] width 27 height 7
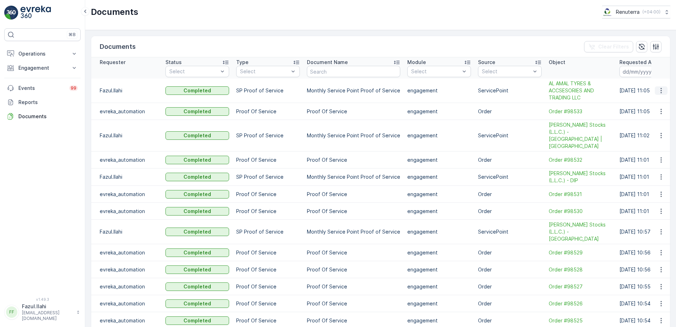
click at [661, 91] on icon "button" at bounding box center [660, 90] width 7 height 7
click at [653, 101] on span "See Details" at bounding box center [658, 101] width 27 height 7
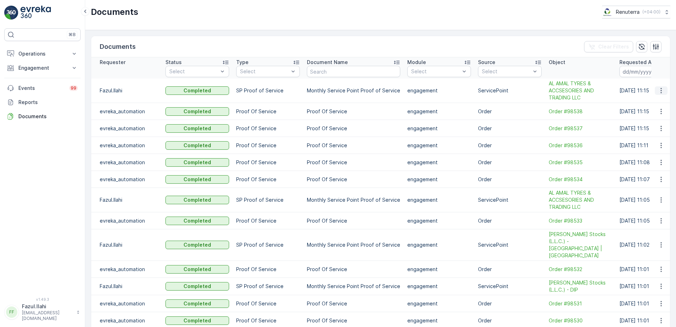
click at [660, 91] on icon "button" at bounding box center [660, 90] width 1 height 5
click at [654, 98] on span "See Details" at bounding box center [658, 101] width 27 height 7
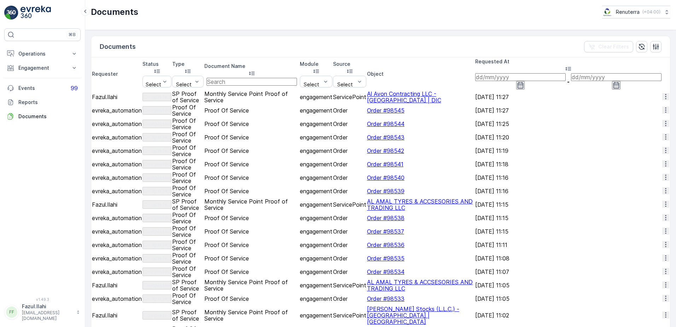
click at [662, 93] on icon "button" at bounding box center [665, 96] width 7 height 7
click at [654, 99] on span "See Details" at bounding box center [663, 98] width 27 height 7
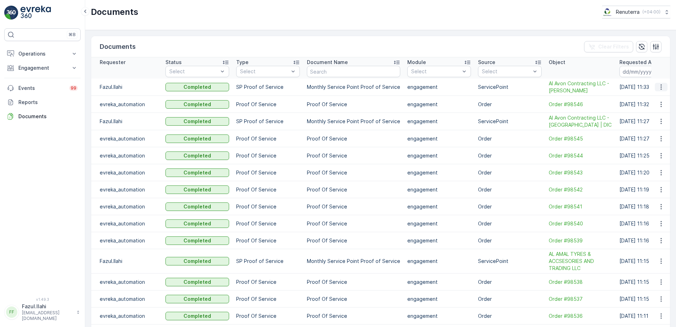
click at [659, 86] on icon "button" at bounding box center [660, 86] width 7 height 7
click at [656, 99] on span "See Details" at bounding box center [658, 97] width 27 height 7
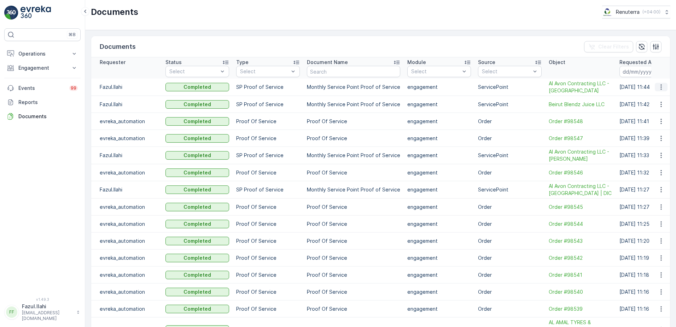
click at [659, 88] on icon "button" at bounding box center [660, 86] width 7 height 7
click at [649, 99] on span "See Details" at bounding box center [658, 97] width 27 height 7
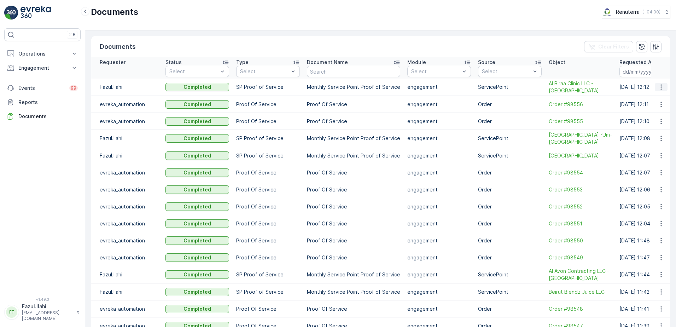
click at [662, 89] on icon "button" at bounding box center [660, 86] width 7 height 7
click at [650, 97] on span "See Details" at bounding box center [658, 97] width 27 height 7
